Goal: Go to known website: Go to known website

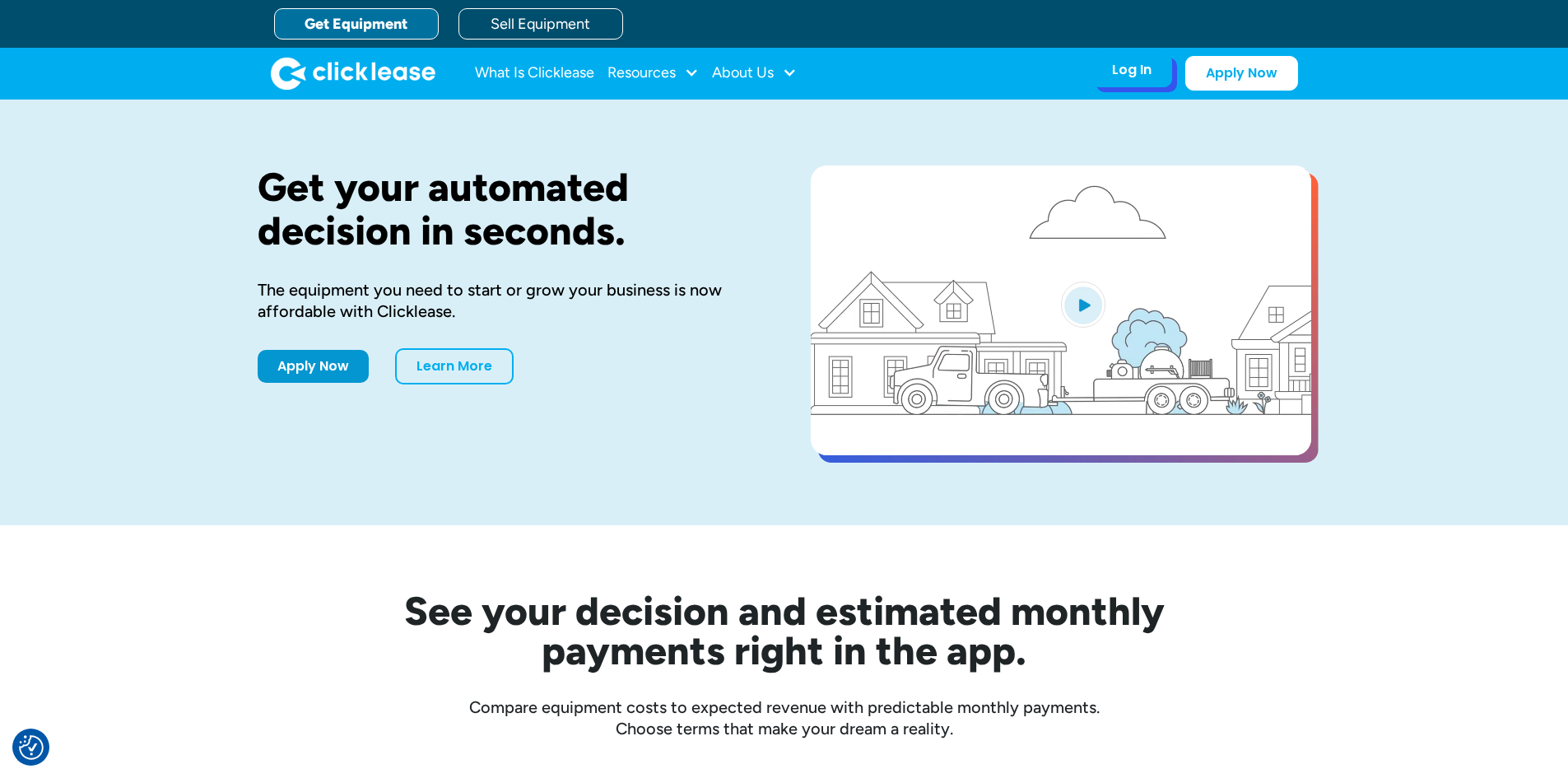
click at [1140, 84] on div "Log In Account login I use Clicklease to get my equipment Partner Portal I offe…" at bounding box center [1132, 70] width 81 height 35
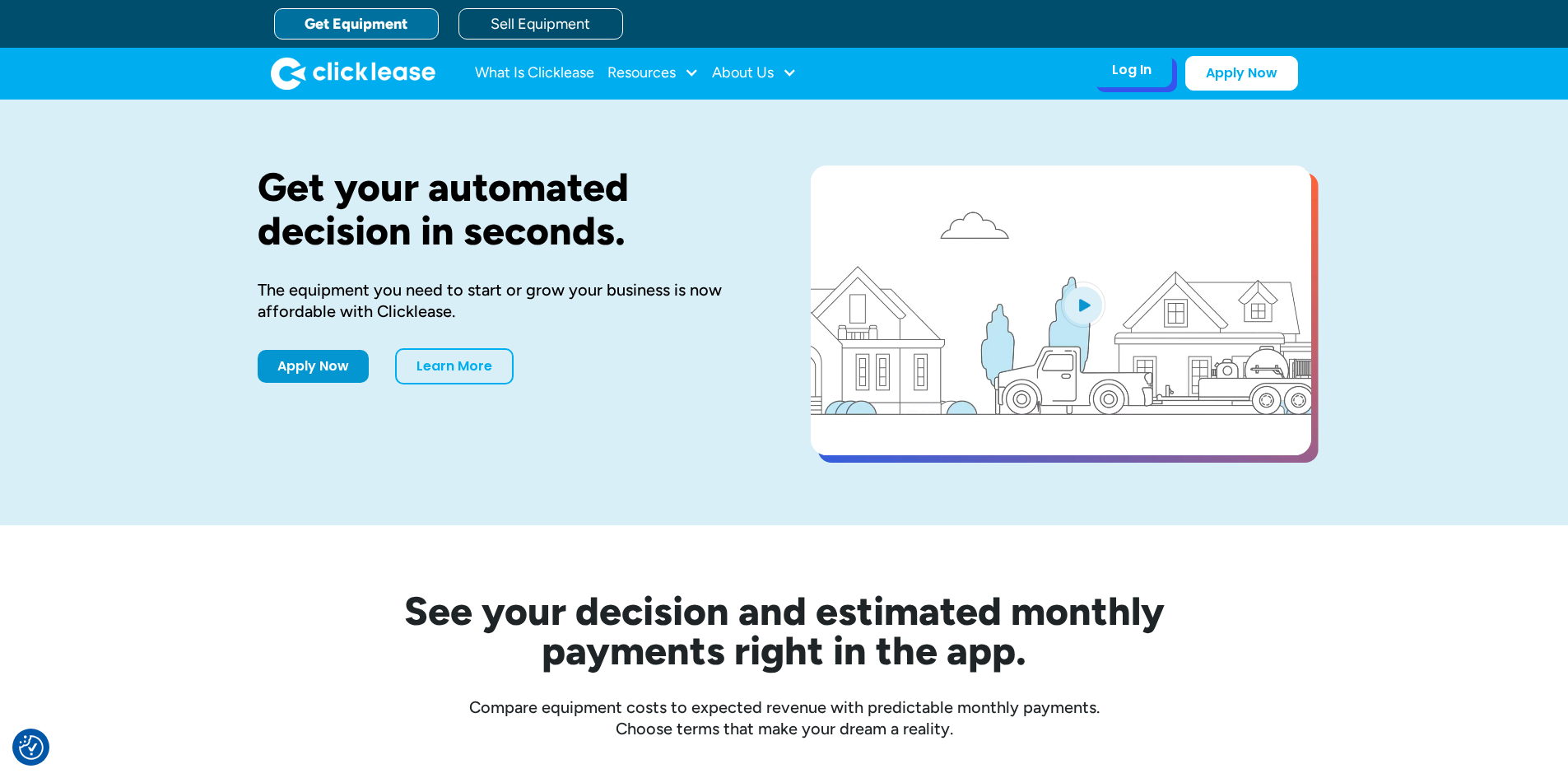
click at [1115, 83] on div "Log In Account login I use Clicklease to get my equipment Partner Portal I offe…" at bounding box center [1132, 70] width 81 height 35
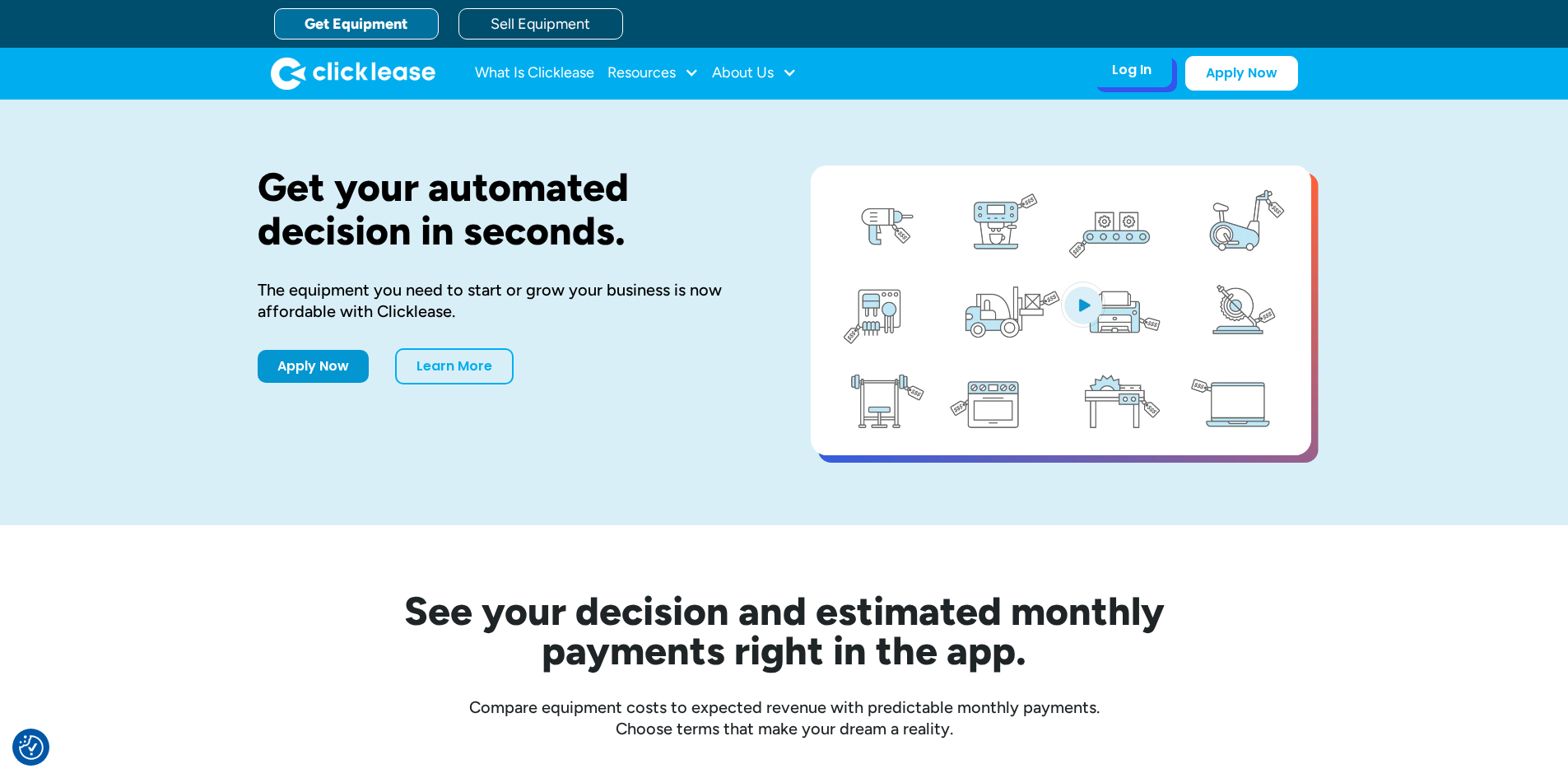
click at [1129, 77] on div "Log In" at bounding box center [1132, 70] width 40 height 16
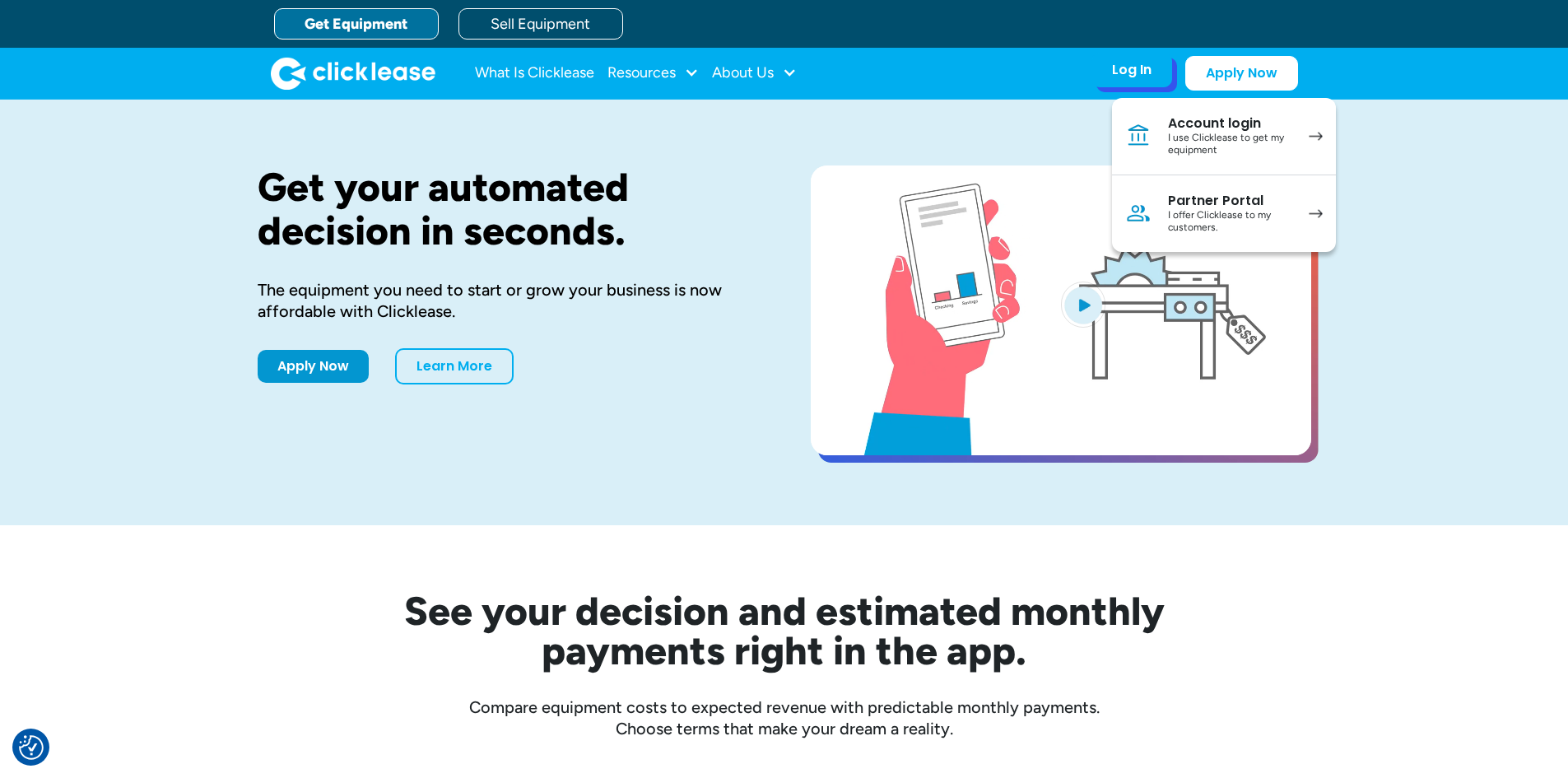
click at [1199, 148] on div "I use Clicklease to get my equipment" at bounding box center [1230, 144] width 124 height 25
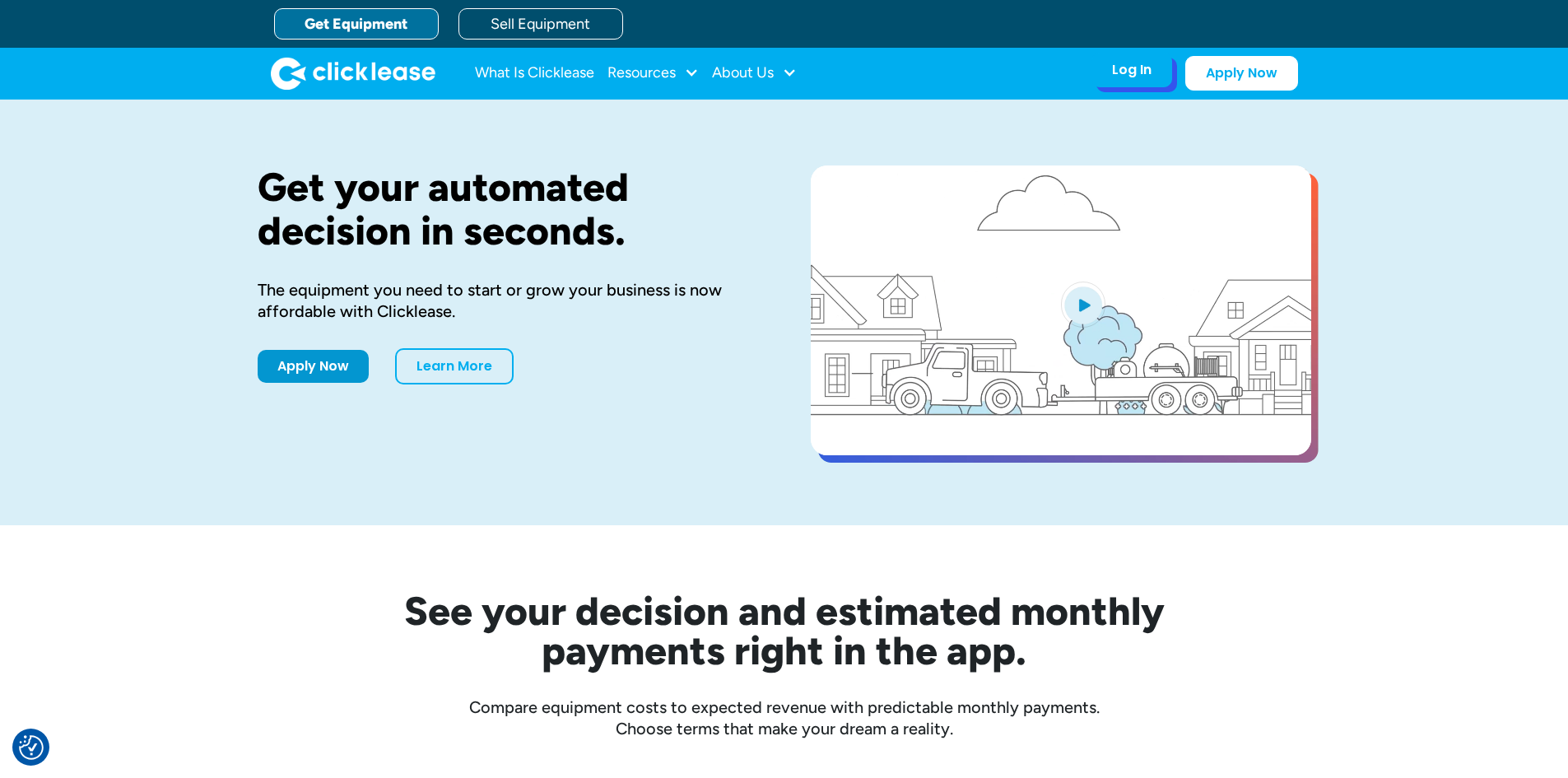
click at [1128, 84] on div "Log In Account login I use Clicklease to get my equipment Partner Portal I offe…" at bounding box center [1132, 70] width 81 height 35
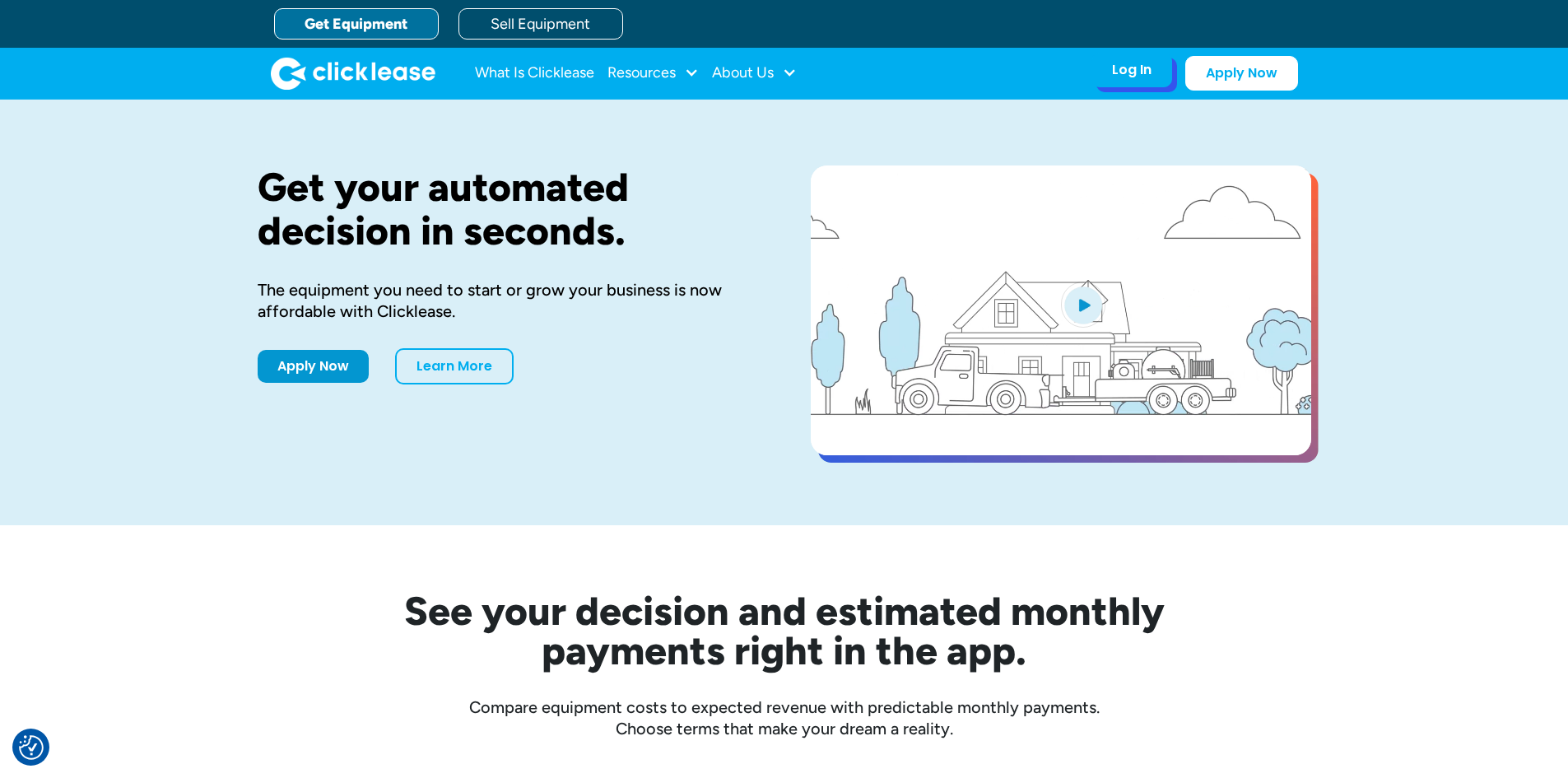
click at [1144, 75] on div "Log In" at bounding box center [1132, 70] width 40 height 16
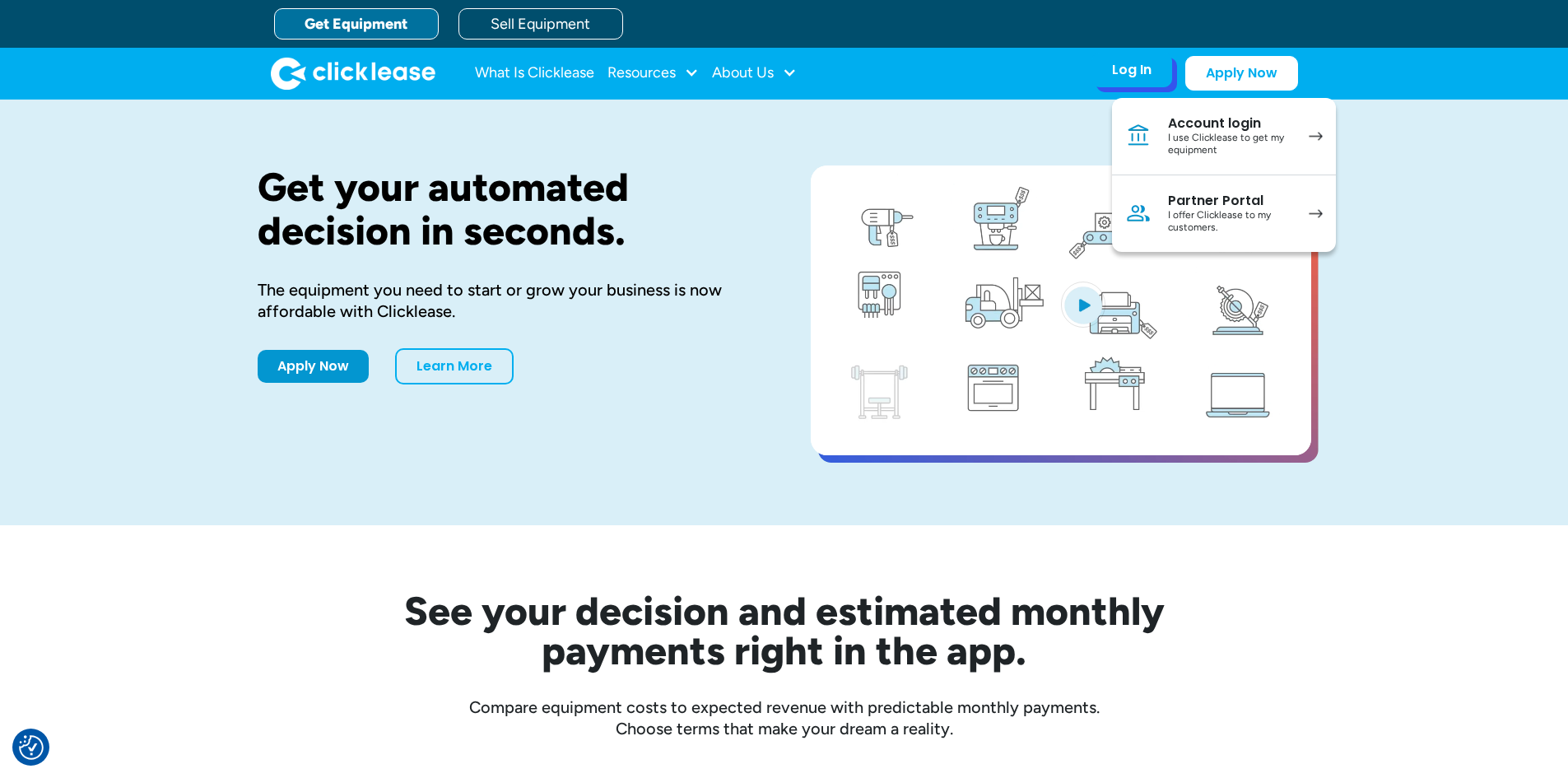
click at [1164, 201] on link "Partner Portal I offer Clicklease to my customers." at bounding box center [1224, 213] width 224 height 76
